Goal: Obtain resource: Obtain resource

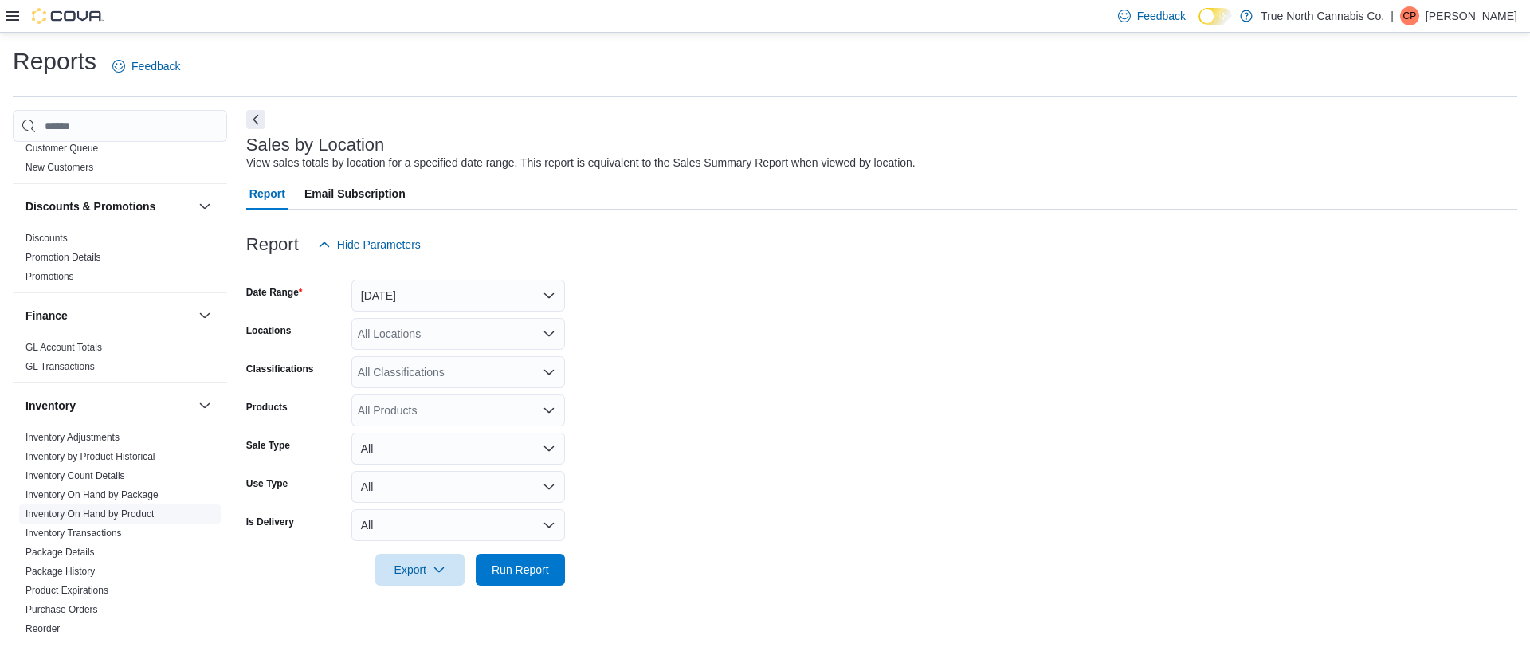
scroll to position [359, 0]
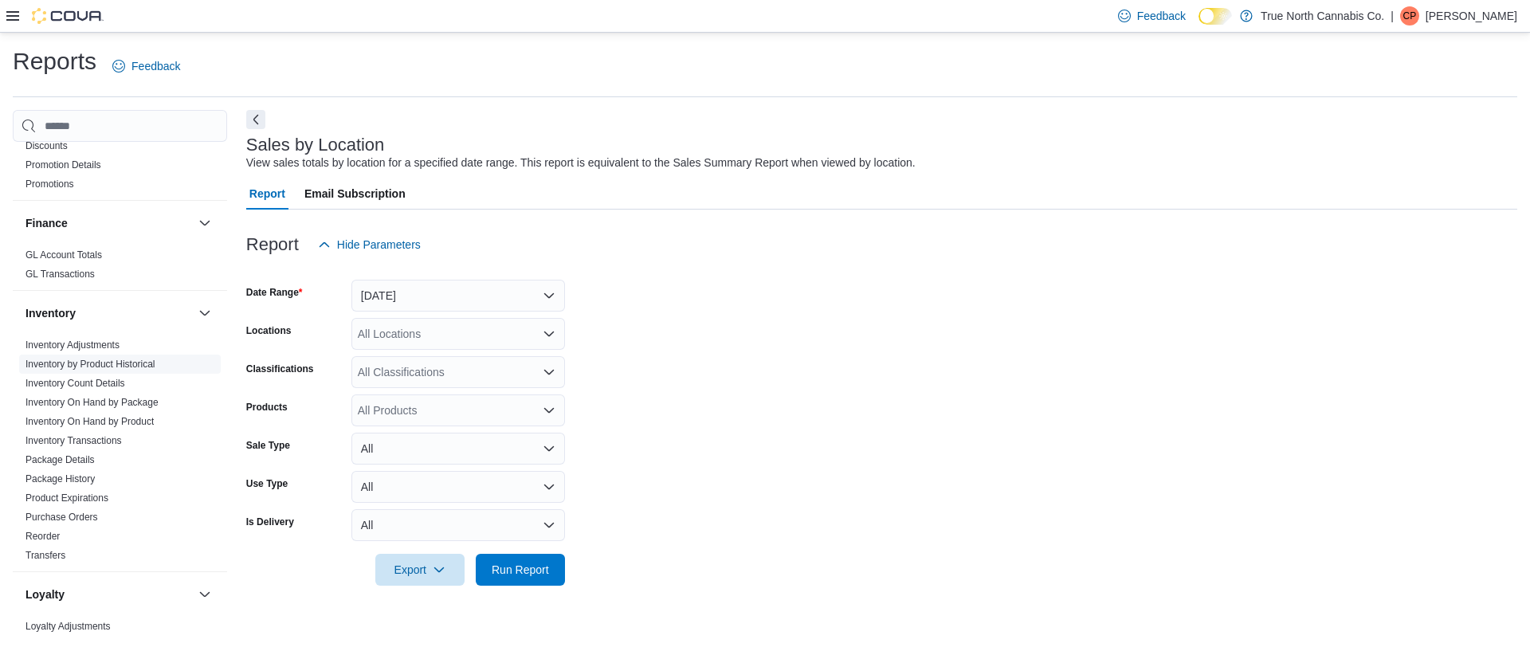
click at [124, 355] on span "Inventory by Product Historical" at bounding box center [120, 364] width 202 height 19
click at [123, 362] on link "Inventory by Product Historical" at bounding box center [90, 364] width 130 height 11
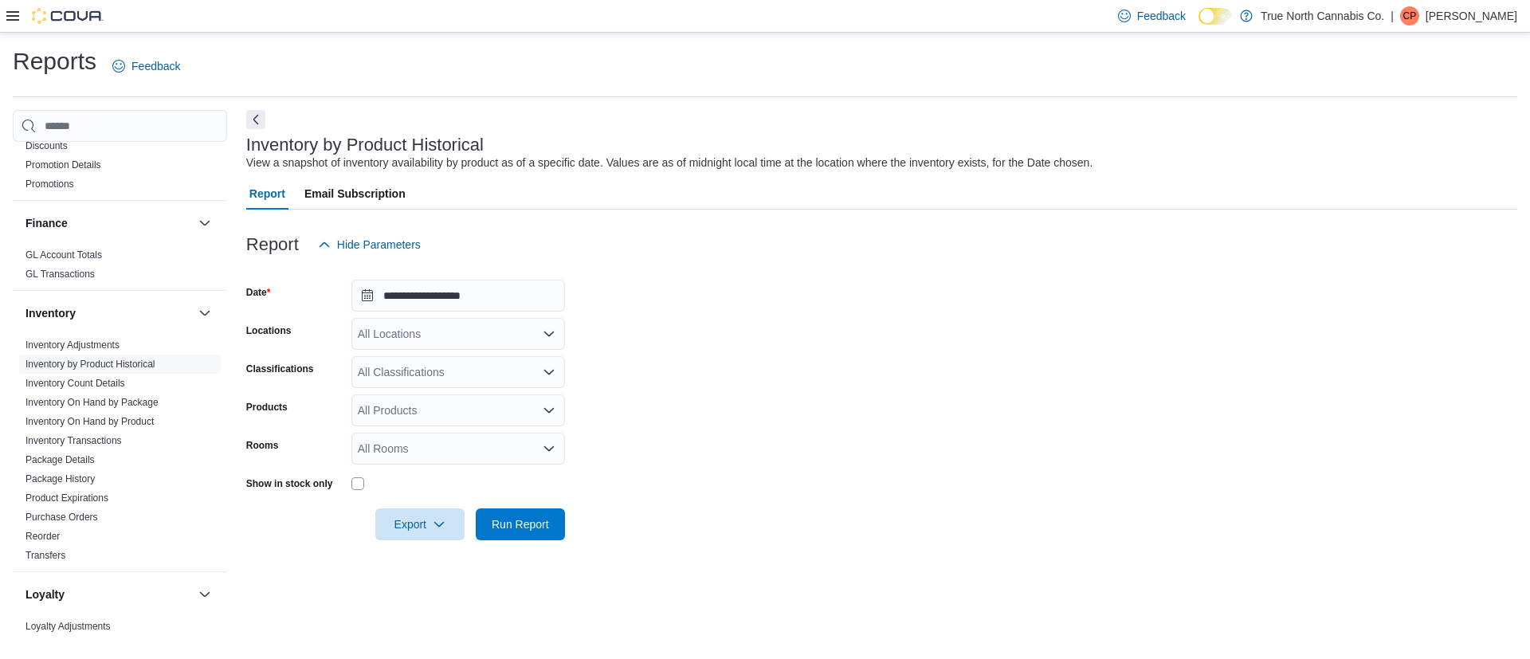
click at [397, 328] on div "All Locations" at bounding box center [458, 334] width 214 height 32
type input "****"
click at [422, 357] on span "Campbellford" at bounding box center [419, 361] width 66 height 16
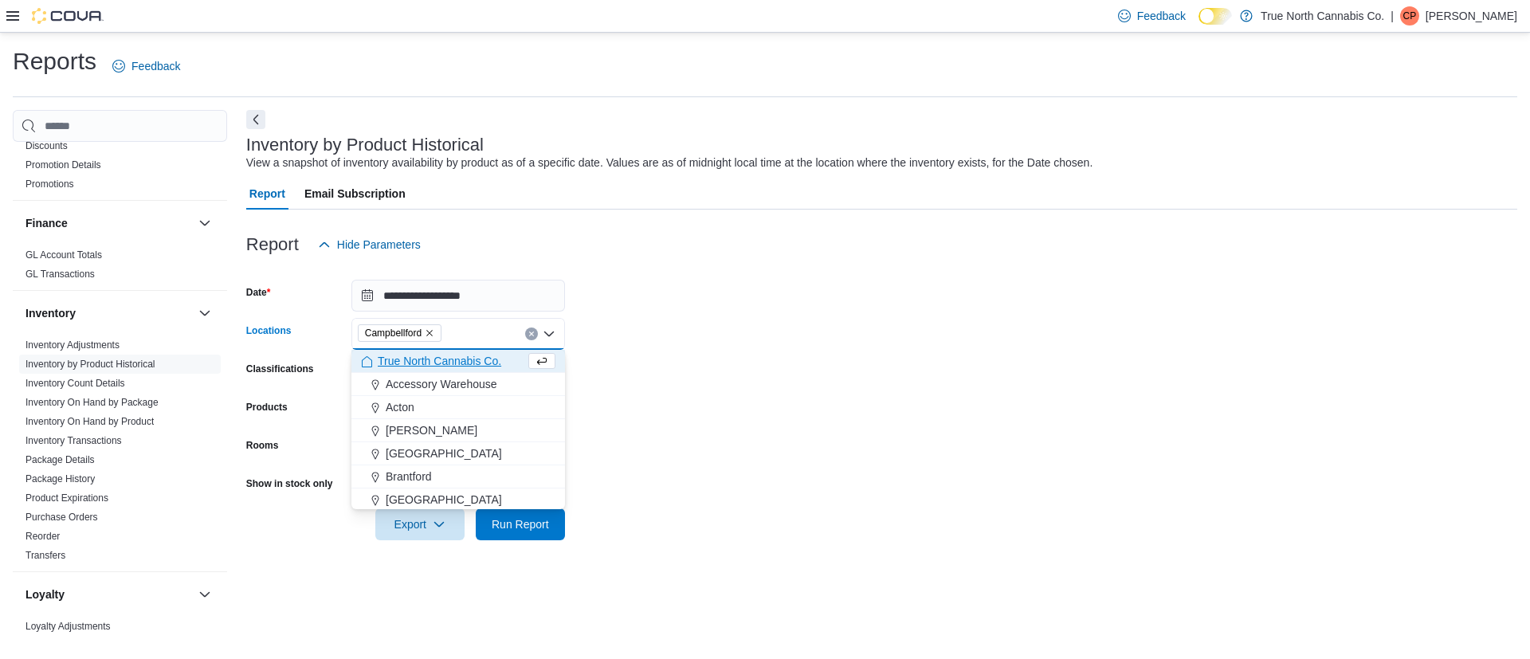
click at [649, 414] on form "**********" at bounding box center [881, 401] width 1271 height 280
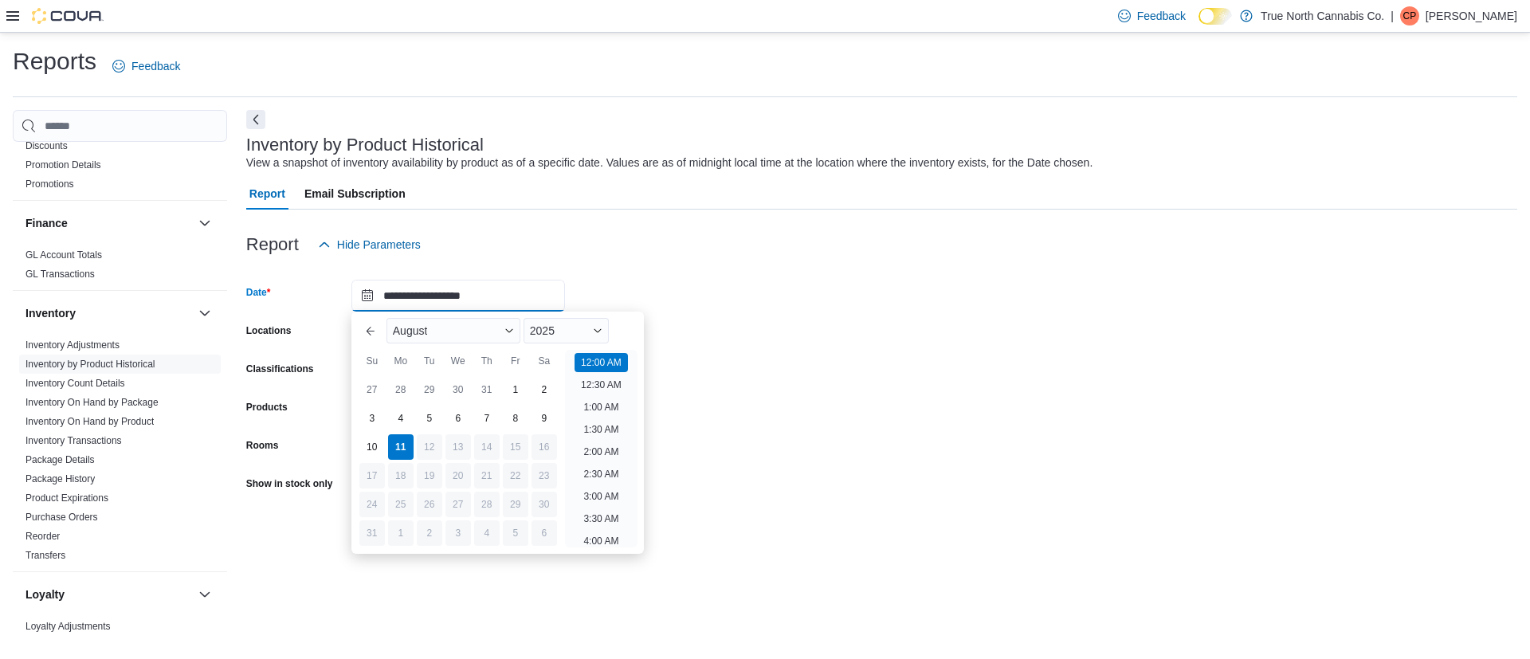
click at [429, 288] on input "**********" at bounding box center [458, 296] width 214 height 32
click at [361, 330] on button "Previous Month" at bounding box center [370, 330] width 25 height 25
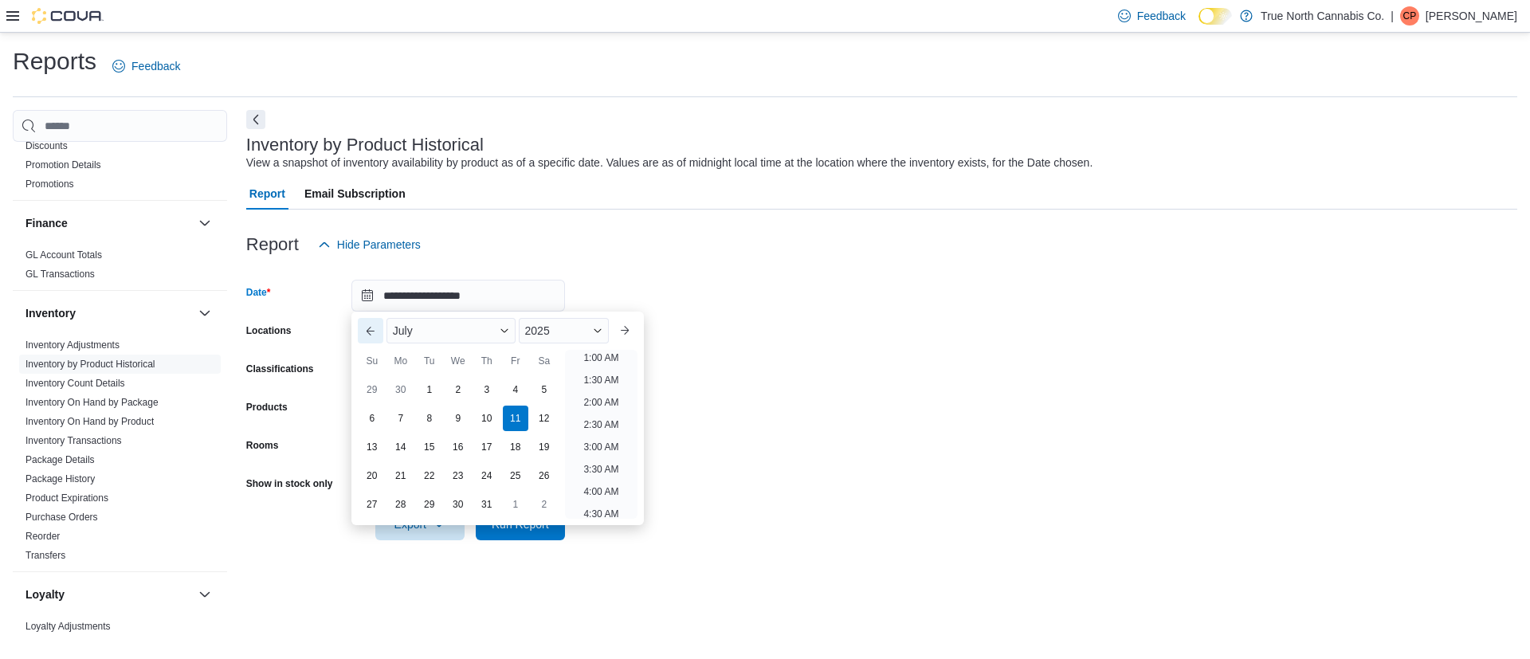
scroll to position [3, 0]
click at [361, 329] on button "Previous Month" at bounding box center [370, 330] width 25 height 25
click at [374, 390] on div "1" at bounding box center [372, 390] width 28 height 28
type input "**********"
click at [603, 366] on li "12:00 AM" at bounding box center [601, 359] width 53 height 19
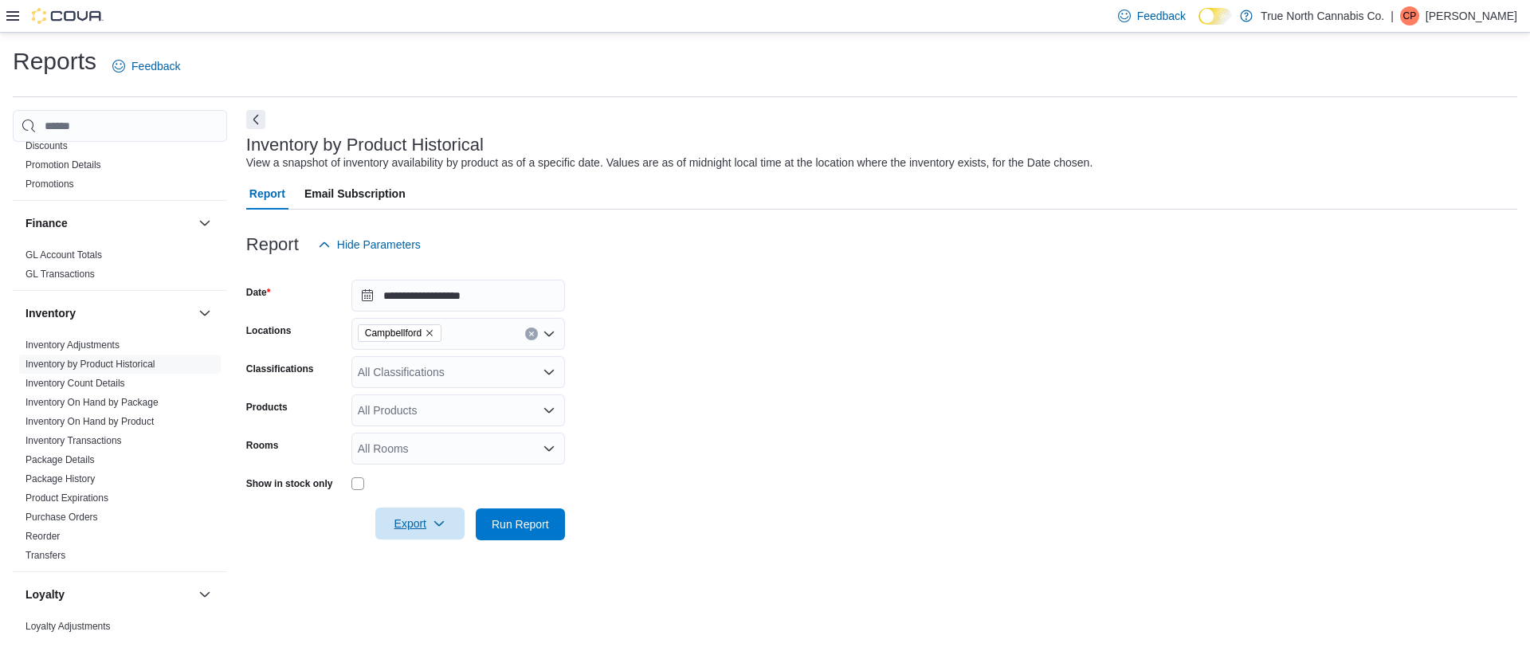
click at [418, 520] on span "Export" at bounding box center [420, 524] width 70 height 32
click at [417, 554] on span "Export to Excel" at bounding box center [422, 556] width 72 height 13
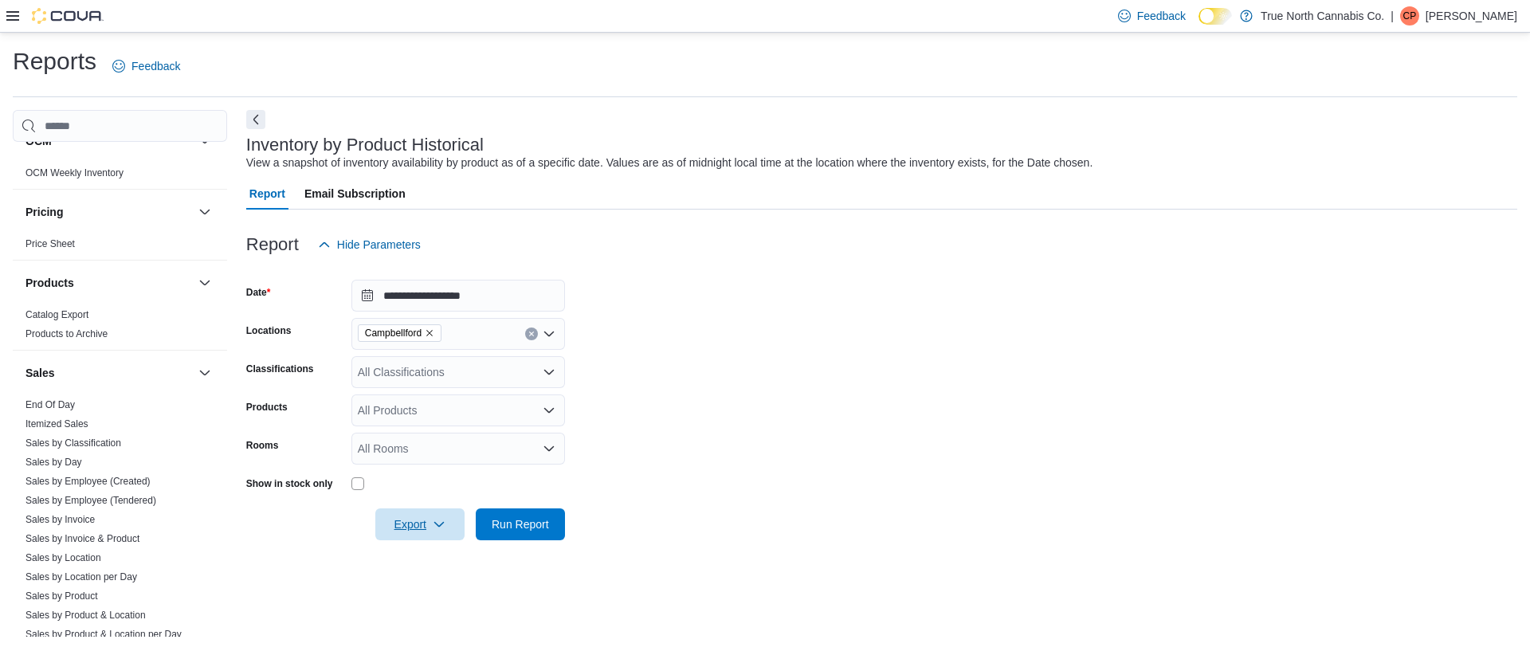
scroll to position [956, 0]
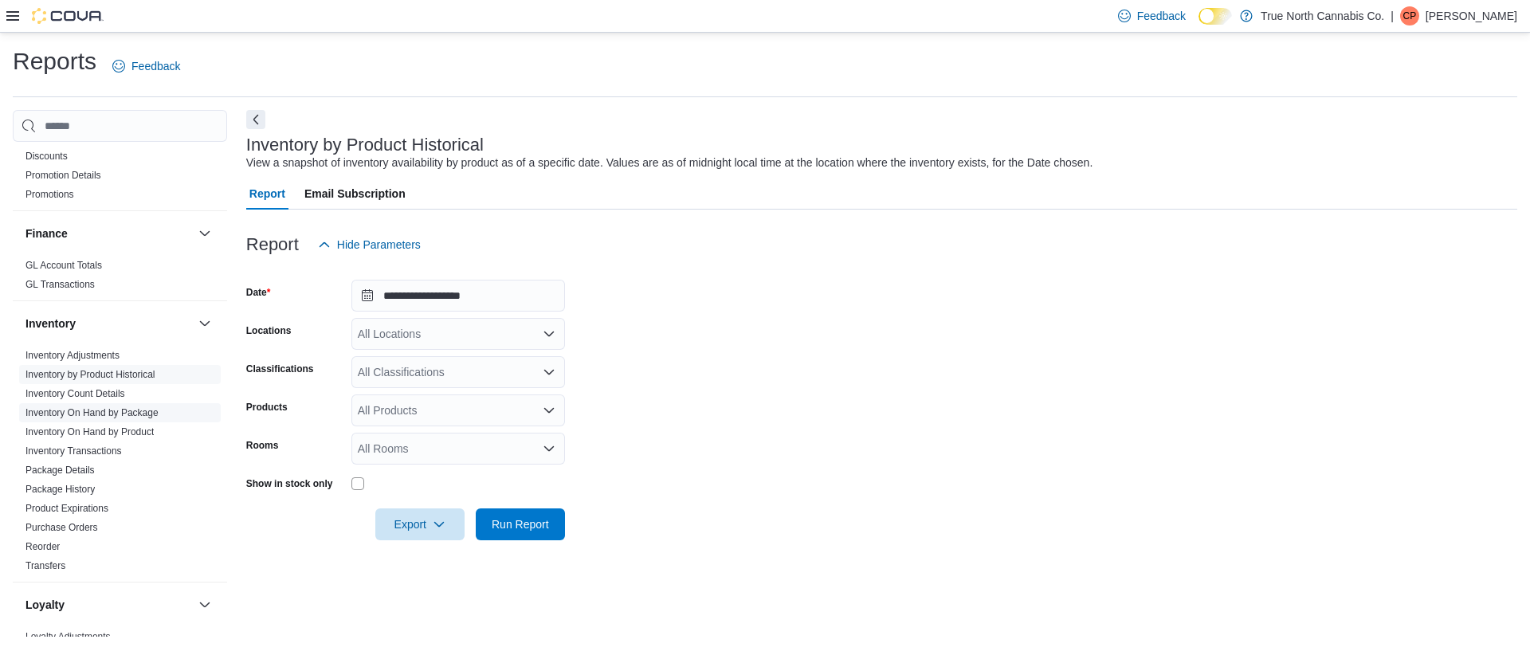
scroll to position [359, 0]
click at [127, 421] on link "Inventory On Hand by Product" at bounding box center [89, 421] width 128 height 11
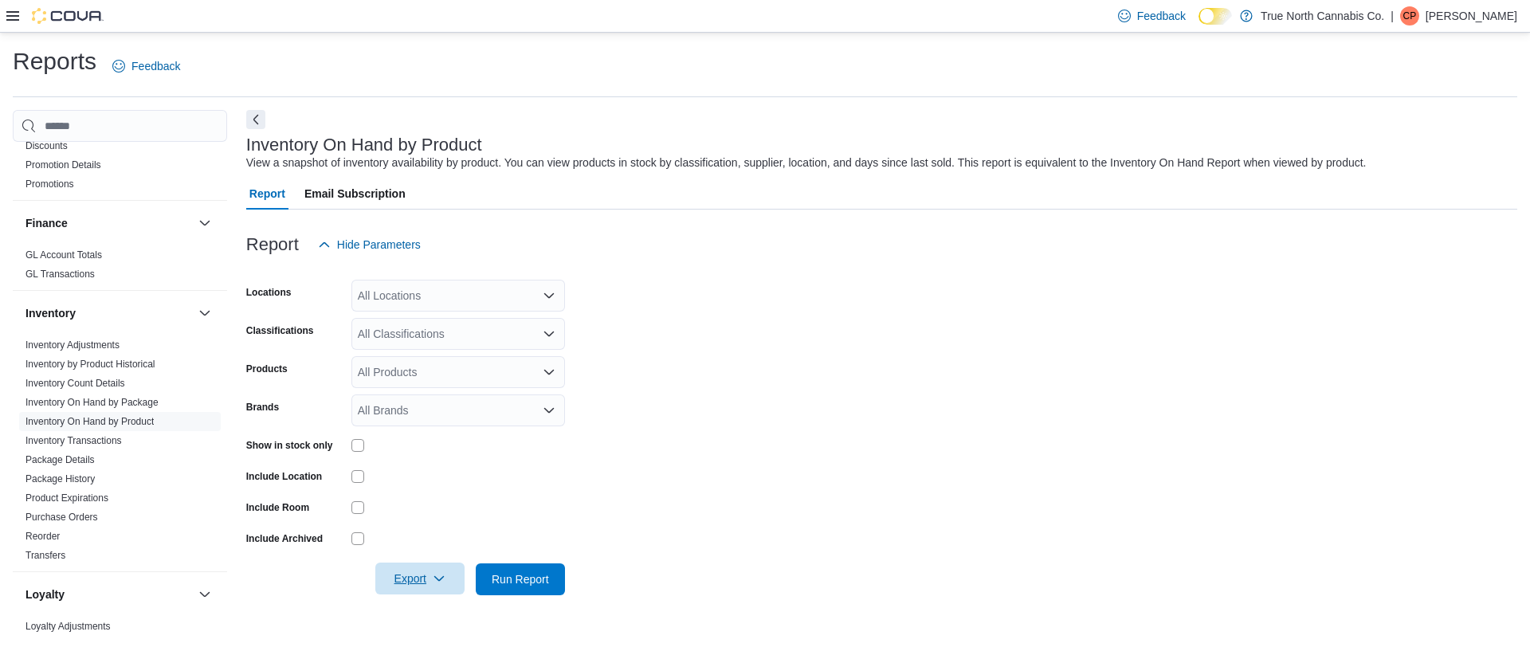
click at [422, 583] on span "Export" at bounding box center [420, 579] width 70 height 32
click at [426, 479] on span "Export to Excel" at bounding box center [422, 483] width 72 height 13
